Goal: Task Accomplishment & Management: Manage account settings

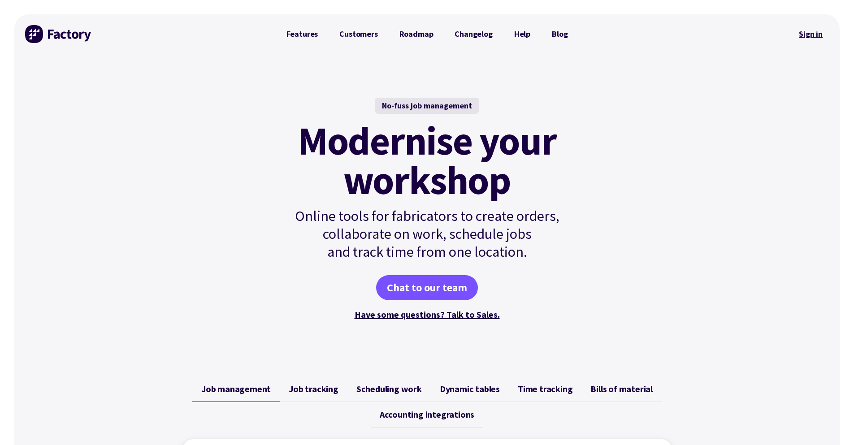
click at [800, 30] on link "Sign in" at bounding box center [810, 34] width 36 height 21
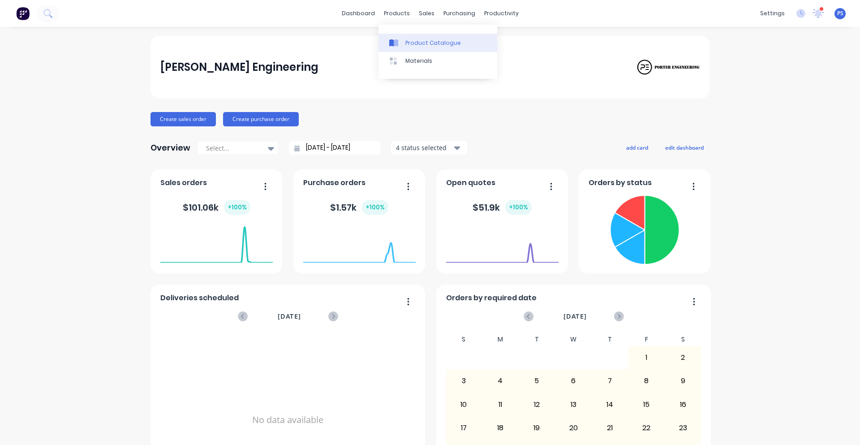
click at [401, 43] on div at bounding box center [395, 43] width 13 height 8
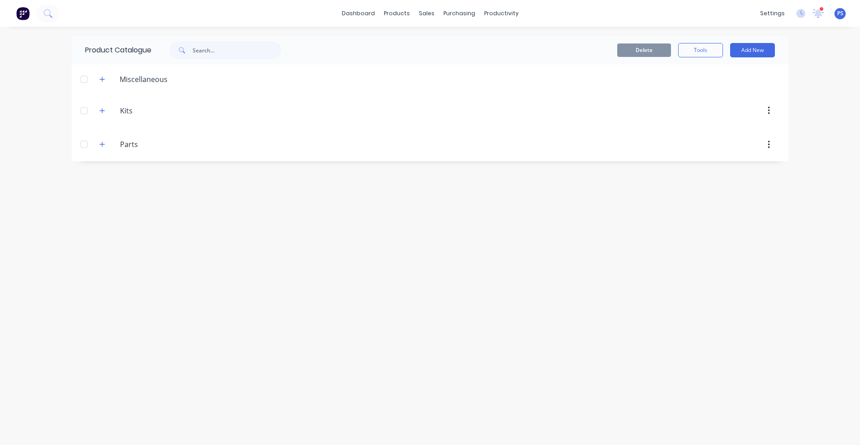
click at [106, 84] on span at bounding box center [102, 78] width 11 height 11
click at [104, 78] on icon "button" at bounding box center [101, 79] width 5 height 6
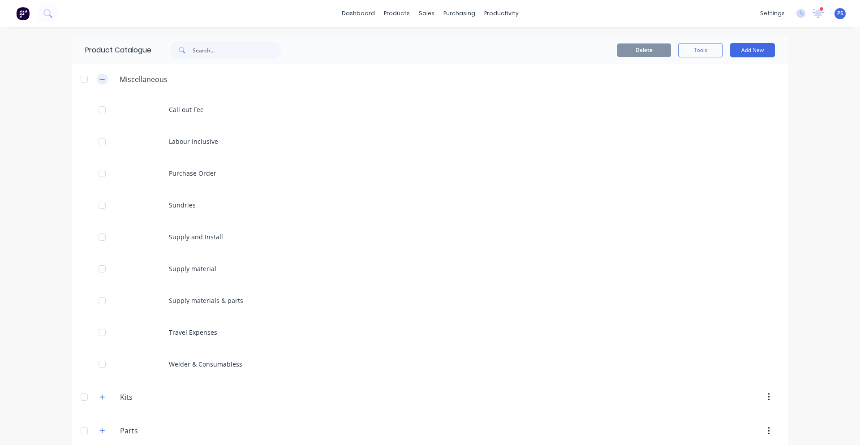
click at [104, 78] on button "button" at bounding box center [102, 78] width 11 height 11
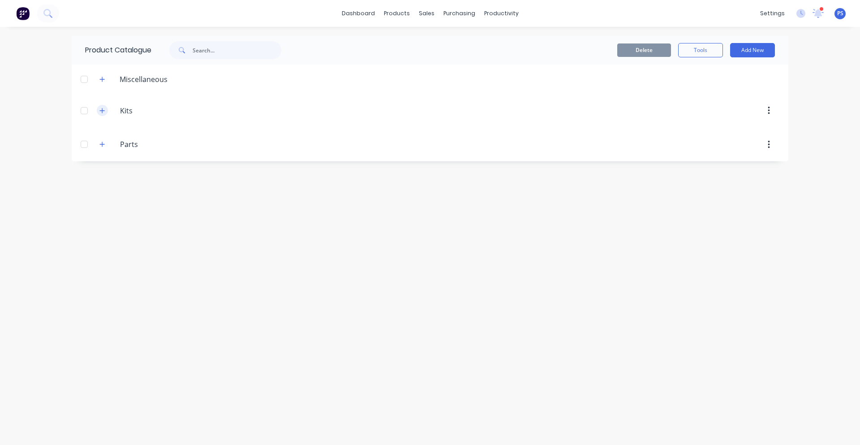
click at [99, 108] on icon "button" at bounding box center [101, 111] width 5 height 6
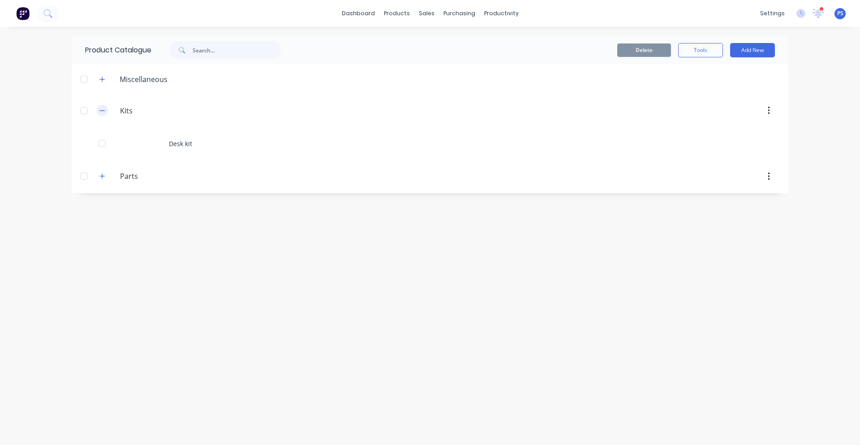
click at [99, 108] on icon "button" at bounding box center [101, 111] width 5 height 6
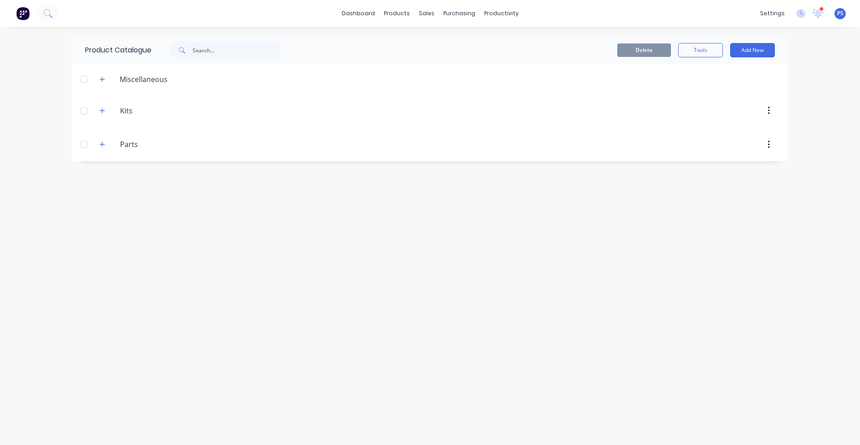
click at [108, 140] on span at bounding box center [102, 144] width 11 height 11
click at [105, 147] on button "button" at bounding box center [102, 144] width 11 height 11
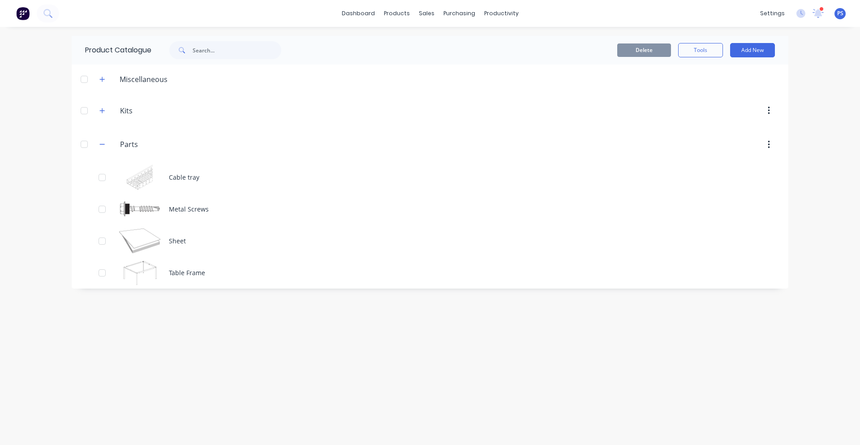
click at [767, 112] on button "button" at bounding box center [769, 111] width 21 height 16
click at [765, 126] on button "Delete" at bounding box center [737, 134] width 85 height 18
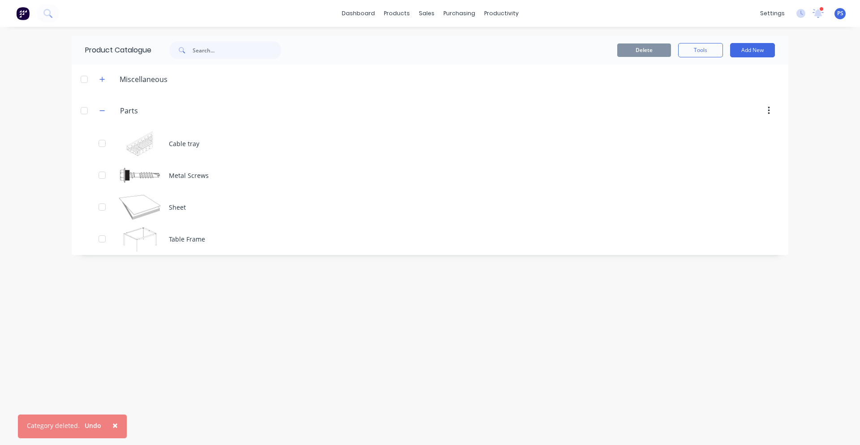
click at [769, 108] on icon "button" at bounding box center [769, 111] width 2 height 10
click at [757, 137] on div "Delete" at bounding box center [737, 134] width 69 height 13
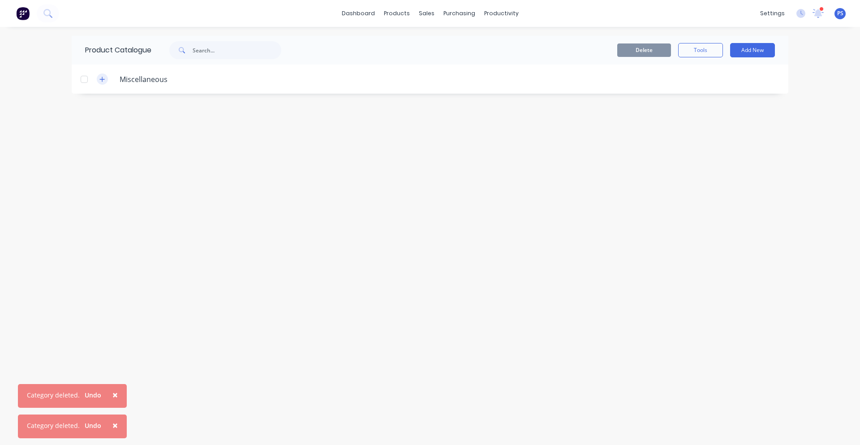
click at [107, 81] on button "button" at bounding box center [102, 78] width 11 height 11
click at [142, 83] on div "Miscellaneous" at bounding box center [143, 79] width 62 height 11
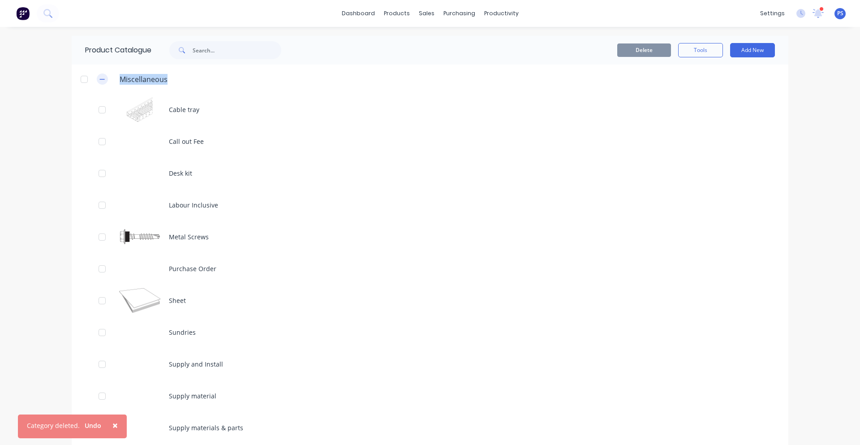
click at [102, 78] on icon "button" at bounding box center [101, 79] width 5 height 6
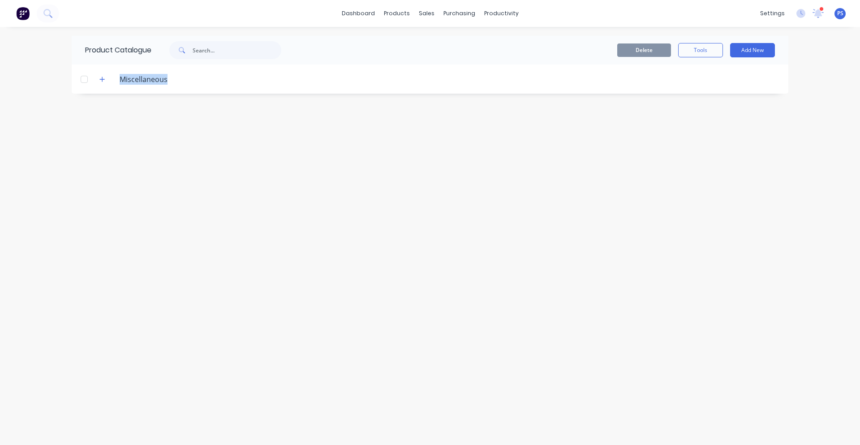
click at [442, 110] on div "Product Catalogue Delete Tools Add New Miscellaneous Cable tray Call out Fee De…" at bounding box center [430, 236] width 717 height 400
click at [105, 89] on header "Miscellaneous" at bounding box center [430, 79] width 717 height 29
click at [91, 84] on div at bounding box center [84, 79] width 18 height 18
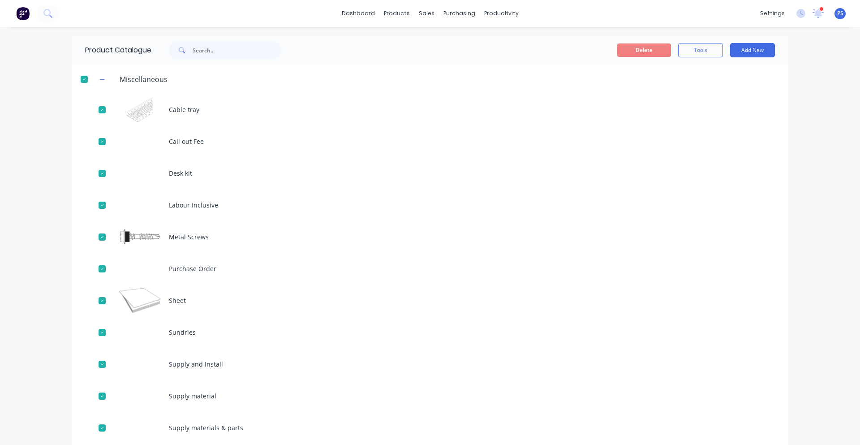
click at [85, 81] on div at bounding box center [84, 79] width 18 height 18
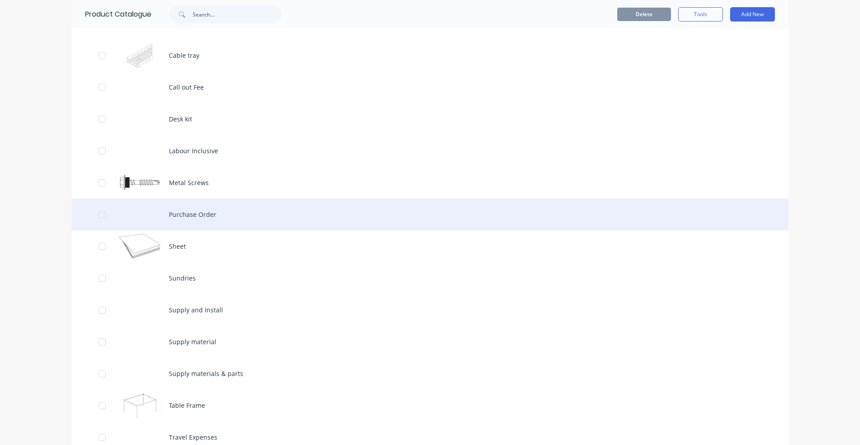
scroll to position [103, 0]
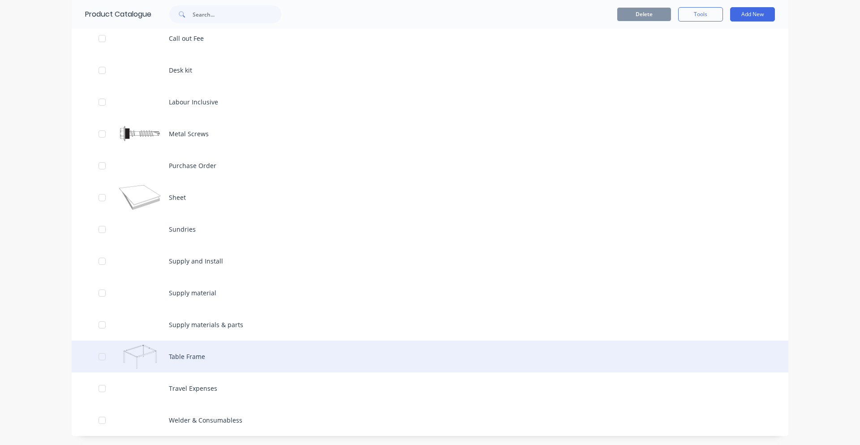
click at [109, 357] on div "Table Frame" at bounding box center [430, 357] width 717 height 32
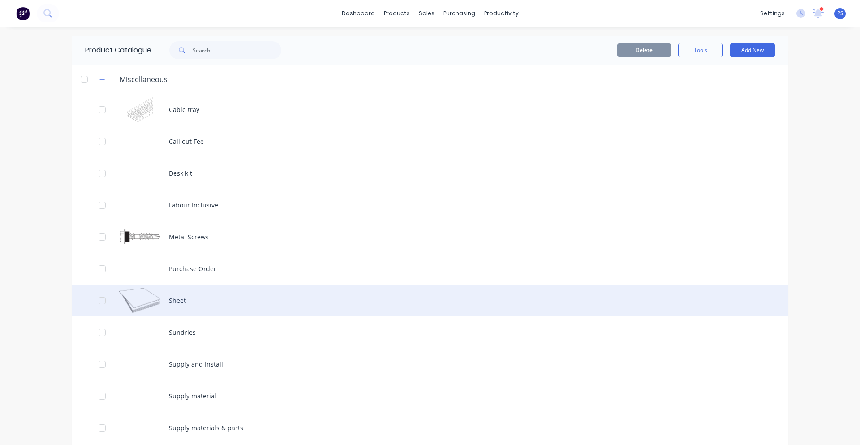
click at [99, 304] on div at bounding box center [102, 301] width 18 height 18
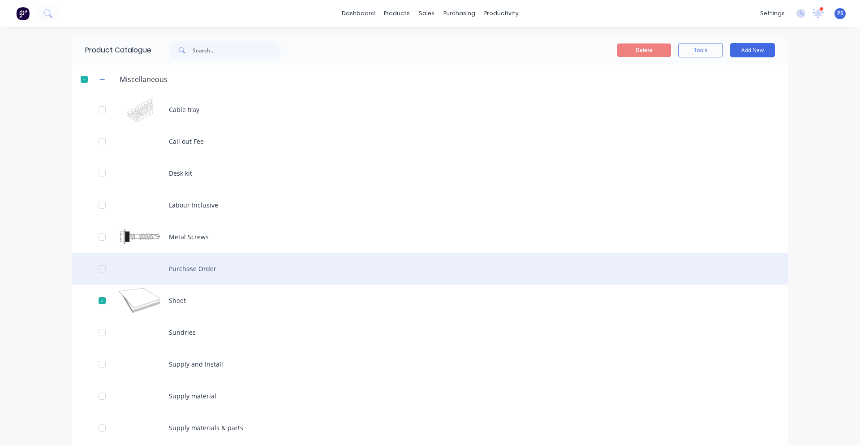
click at [98, 268] on div at bounding box center [102, 269] width 18 height 18
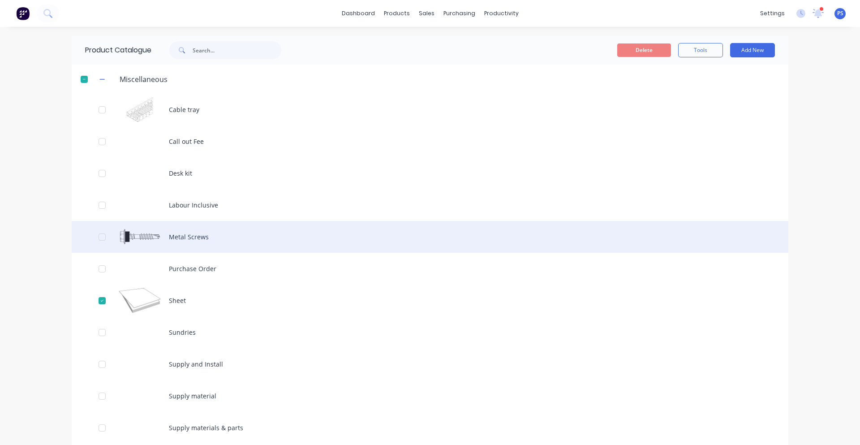
click at [95, 237] on div at bounding box center [102, 237] width 18 height 18
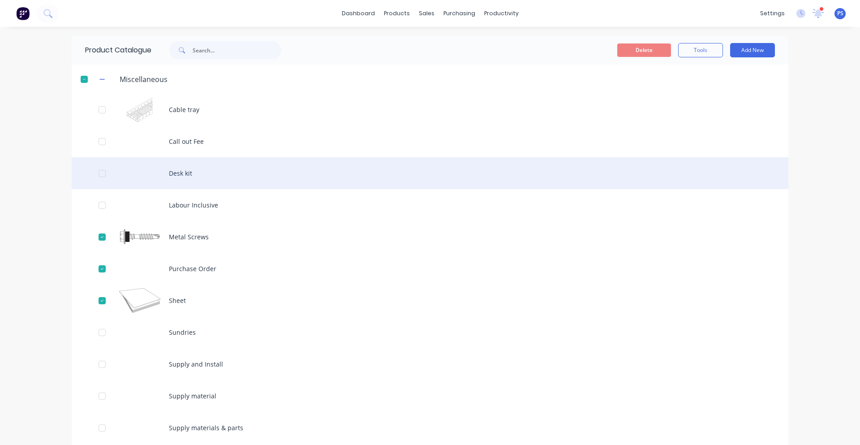
click at [98, 176] on div at bounding box center [102, 173] width 18 height 18
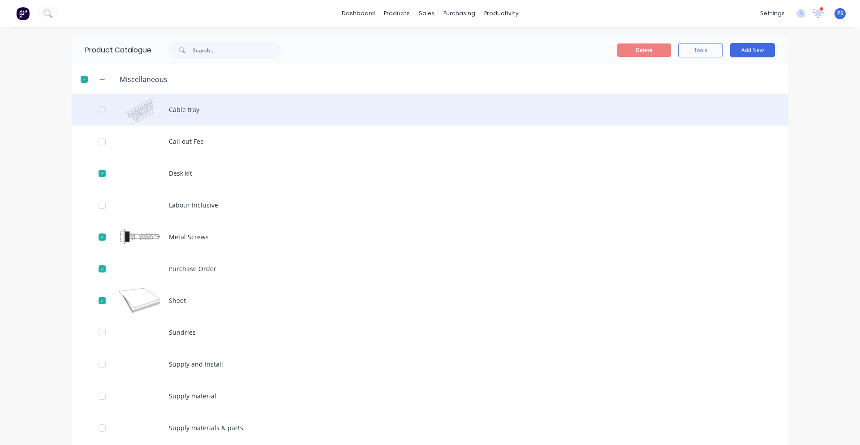
click at [97, 110] on div at bounding box center [102, 110] width 18 height 18
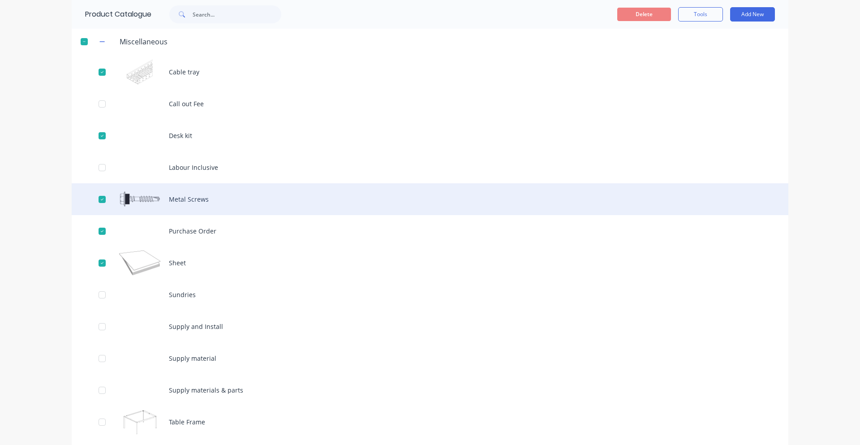
scroll to position [103, 0]
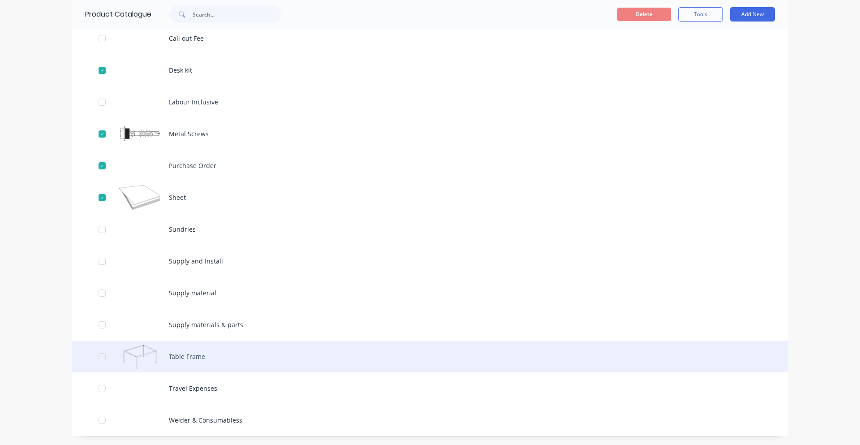
click at [98, 356] on div at bounding box center [102, 357] width 18 height 18
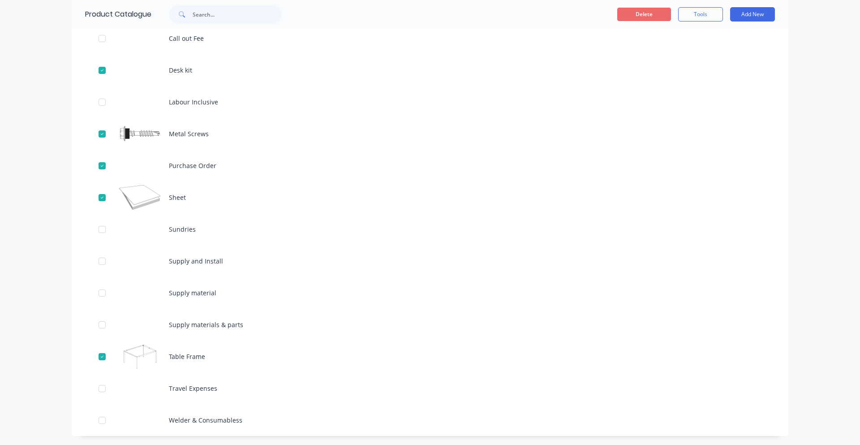
click at [650, 8] on button "Delete" at bounding box center [644, 14] width 54 height 13
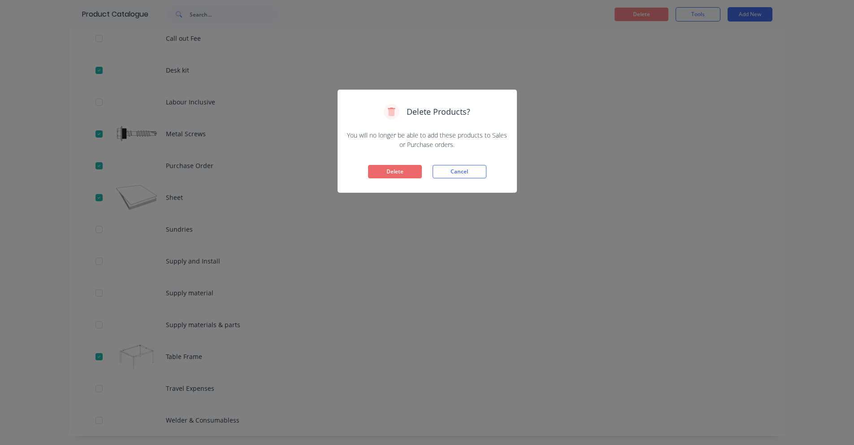
click at [404, 168] on button "Delete" at bounding box center [395, 171] width 54 height 13
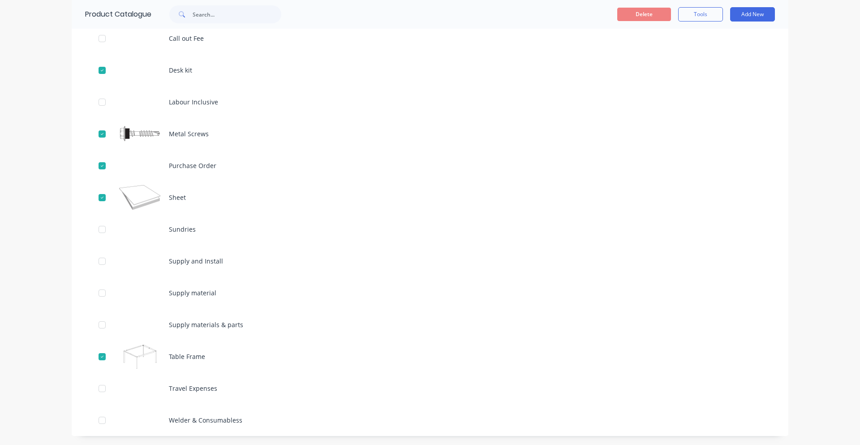
scroll to position [0, 0]
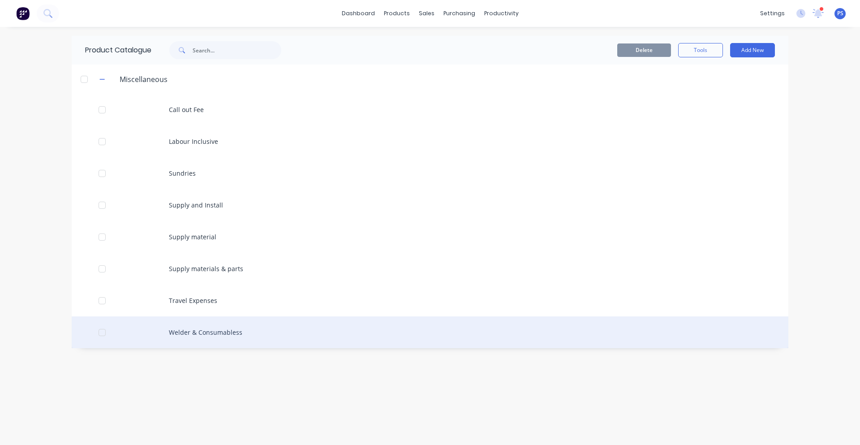
click at [246, 331] on div "Welder & Consumabless" at bounding box center [430, 332] width 717 height 32
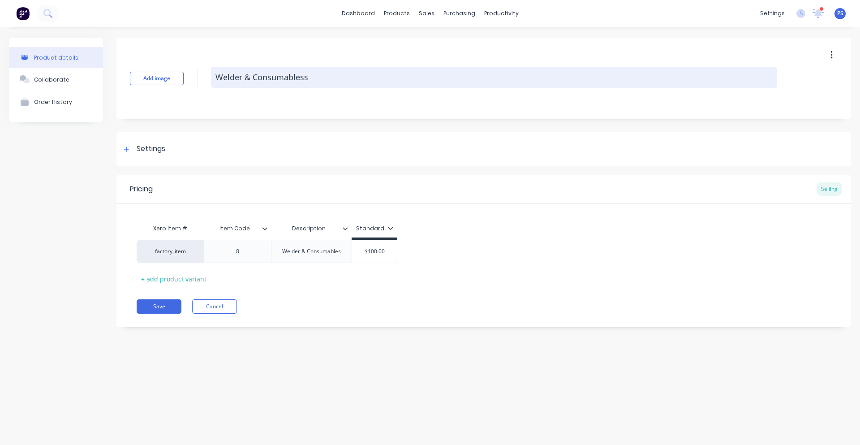
click at [328, 78] on textarea "Welder & Consumabless" at bounding box center [494, 77] width 566 height 21
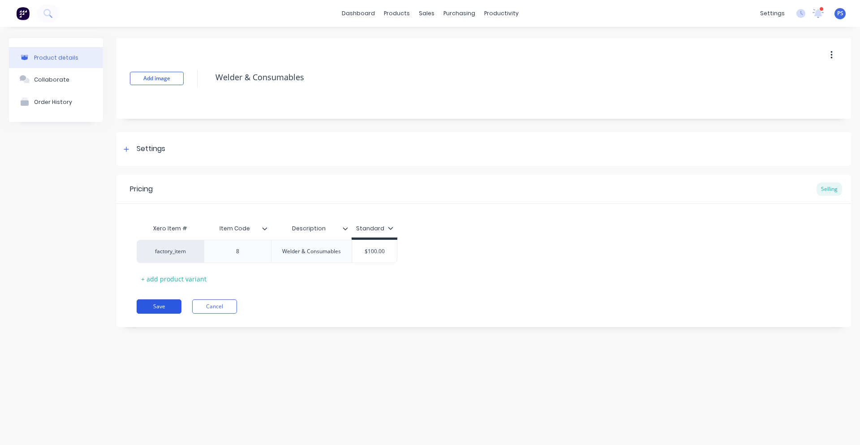
type textarea "Welder & Consumables"
click at [162, 311] on button "Save" at bounding box center [159, 306] width 45 height 14
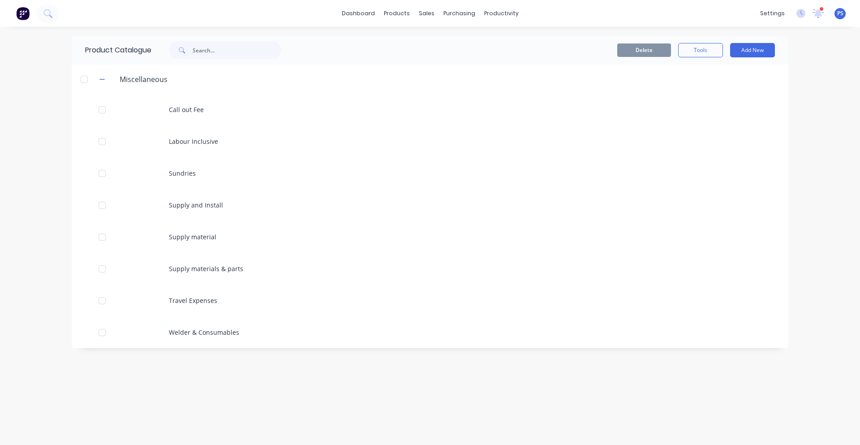
click at [144, 79] on div "Miscellaneous" at bounding box center [143, 79] width 62 height 11
click at [506, 84] on link "Delivery Scheduling" at bounding box center [536, 79] width 119 height 18
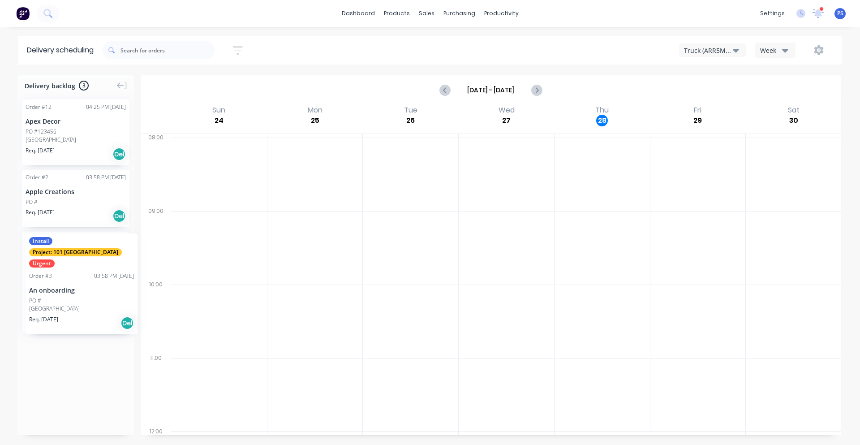
drag, startPoint x: 99, startPoint y: 259, endPoint x: 26, endPoint y: 227, distance: 79.2
click at [107, 322] on div "Order # 12 04:25 PM [DATE] Apex Decor PO #123456 [GEOGRAPHIC_DATA] Req. [DATE] …" at bounding box center [75, 217] width 117 height 237
click at [355, 11] on link "dashboard" at bounding box center [358, 13] width 42 height 13
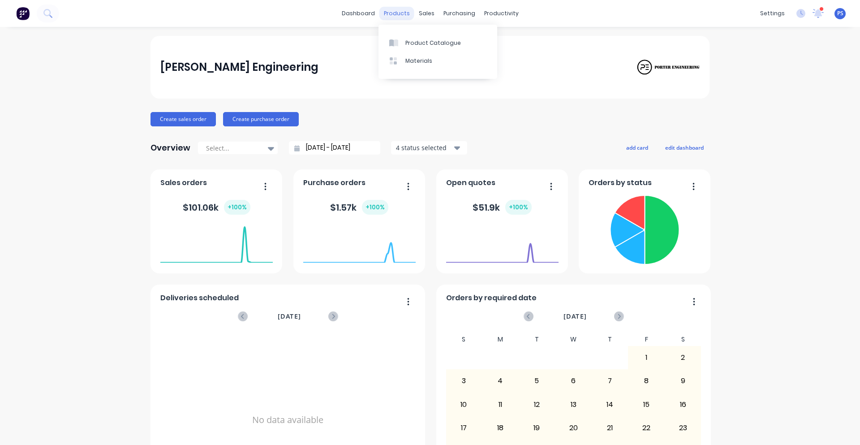
click at [399, 14] on div "products" at bounding box center [397, 13] width 35 height 13
click at [435, 66] on link "Customers" at bounding box center [470, 61] width 119 height 18
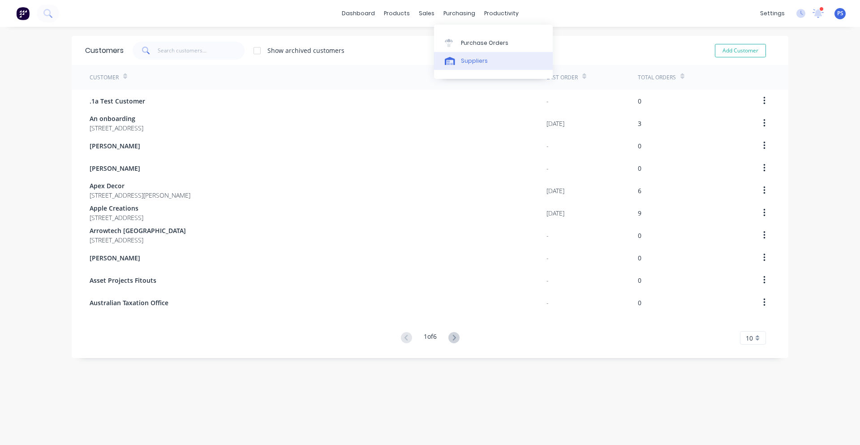
click at [460, 57] on link "Suppliers" at bounding box center [493, 61] width 119 height 18
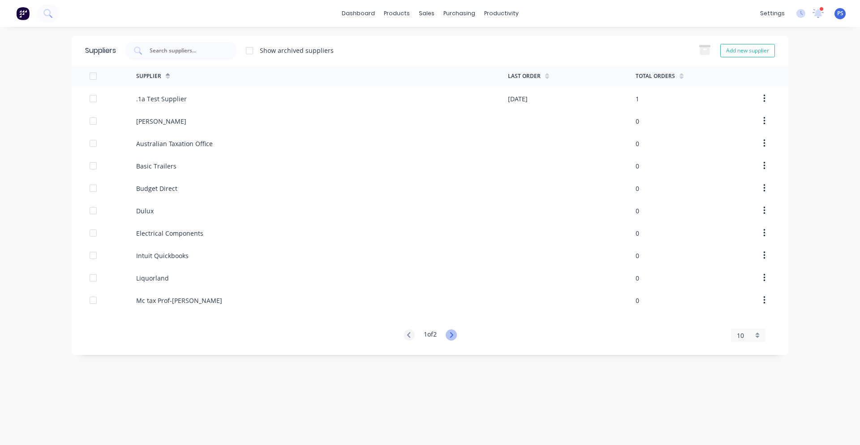
click at [453, 335] on icon at bounding box center [451, 334] width 3 height 5
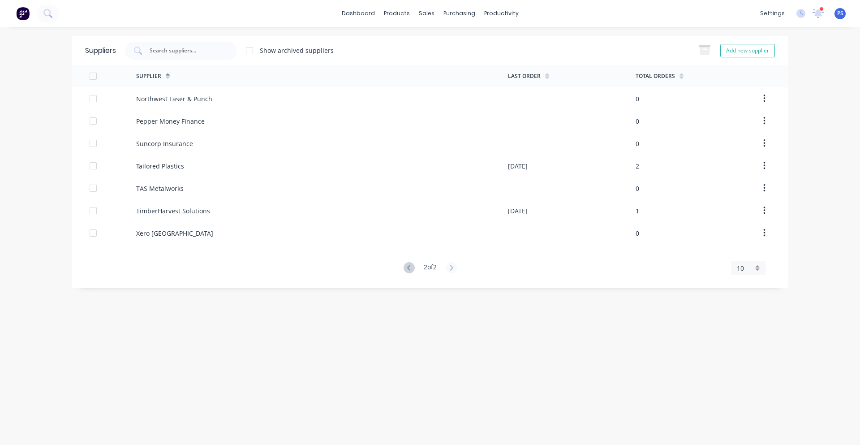
click at [405, 273] on div at bounding box center [409, 268] width 11 height 12
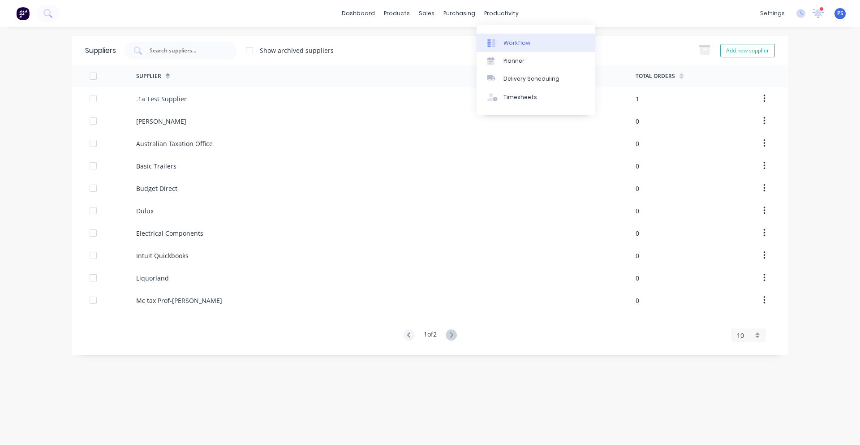
click at [502, 51] on link "Workflow" at bounding box center [536, 43] width 119 height 18
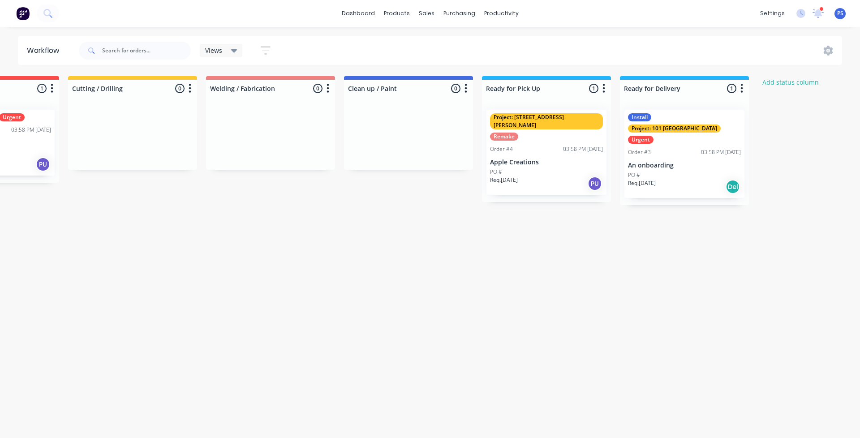
scroll to position [0, 228]
click at [787, 88] on button "Add status column" at bounding box center [790, 82] width 66 height 12
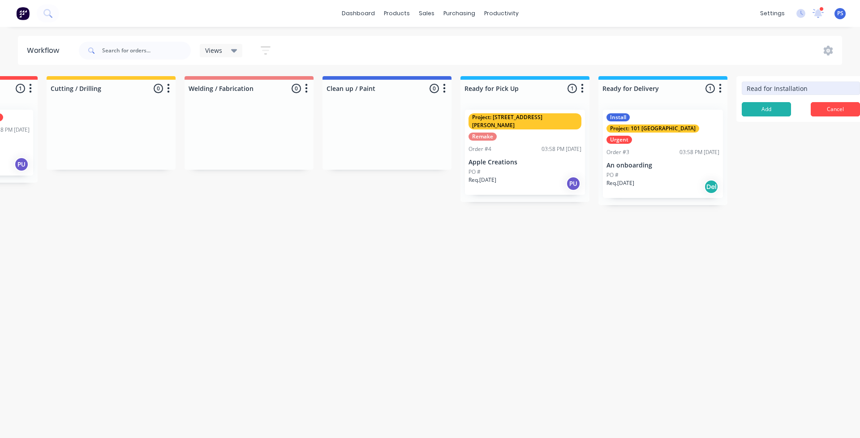
click at [762, 89] on input "Read for Installation" at bounding box center [801, 88] width 118 height 13
type input "Ready for Installation"
click at [758, 103] on button "Add" at bounding box center [766, 109] width 49 height 14
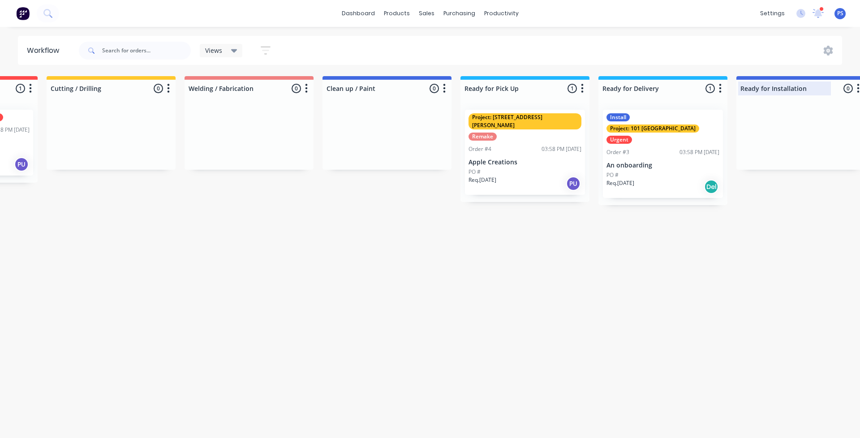
click at [833, 92] on div at bounding box center [801, 88] width 129 height 17
drag, startPoint x: 855, startPoint y: 79, endPoint x: 856, endPoint y: 88, distance: 9.5
click at [856, 79] on div "Ready for Installation 0 Status colour #4169E1 hex #4169E1 Save Cancel Notifica…" at bounding box center [801, 86] width 129 height 21
click at [856, 88] on button "button" at bounding box center [858, 88] width 11 height 11
click at [804, 112] on span "Status colour" at bounding box center [802, 107] width 39 height 9
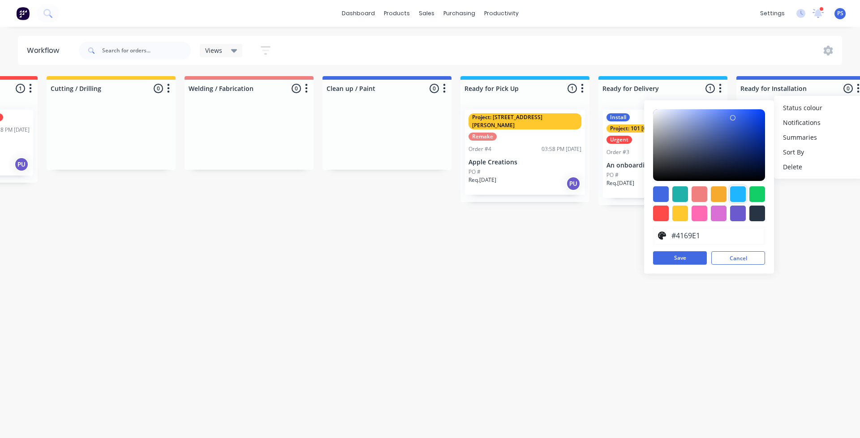
click at [737, 194] on div at bounding box center [738, 194] width 16 height 16
type input "#1FB6FF"
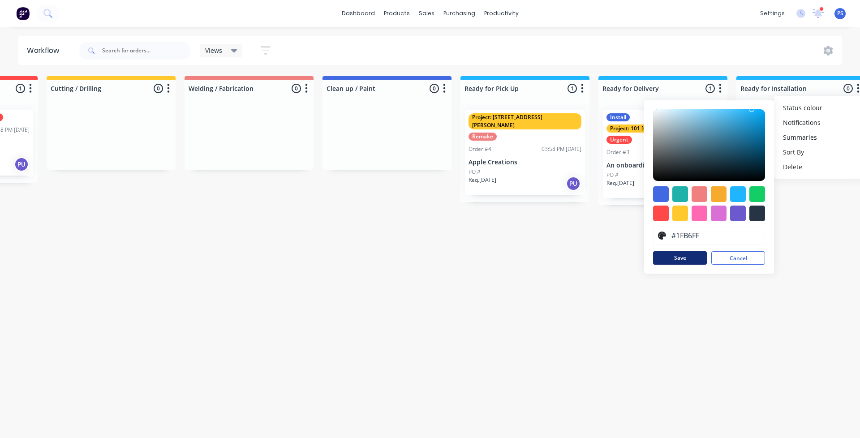
click at [696, 251] on div "#1FB6FF hex #1FB6FF Save Cancel" at bounding box center [709, 186] width 130 height 173
click at [695, 255] on button "Save" at bounding box center [680, 257] width 54 height 13
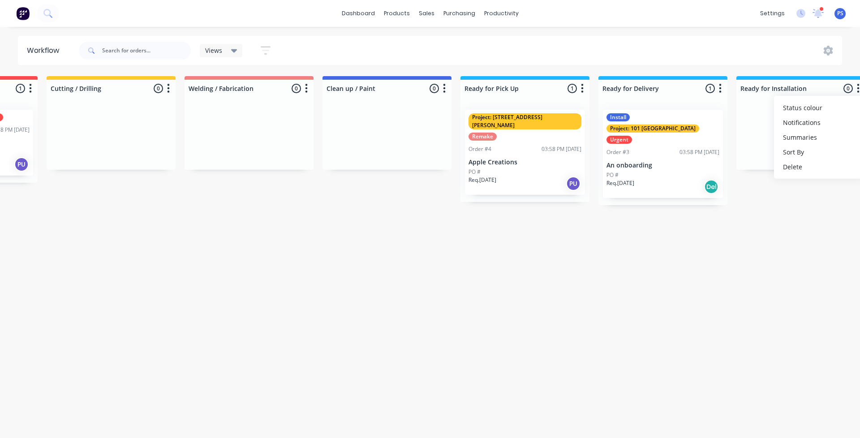
click at [388, 254] on div "Submitted 3 Status colour #13CE66 hex #13CE66 Save Cancel Summaries Total order…" at bounding box center [427, 197] width 1364 height 242
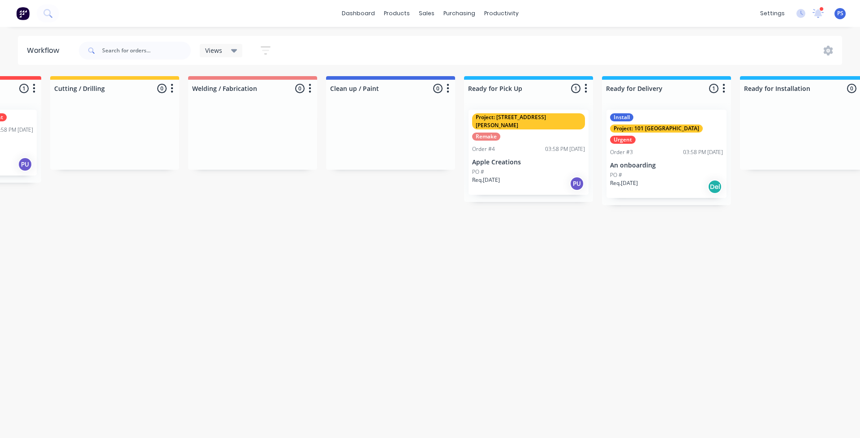
drag, startPoint x: 302, startPoint y: 436, endPoint x: 295, endPoint y: 442, distance: 9.2
click at [295, 384] on html "dashboard products sales purchasing productivity dashboard products Product Cat…" at bounding box center [185, 192] width 860 height 384
